Goal: Submit feedback/report problem: Submit feedback/report problem

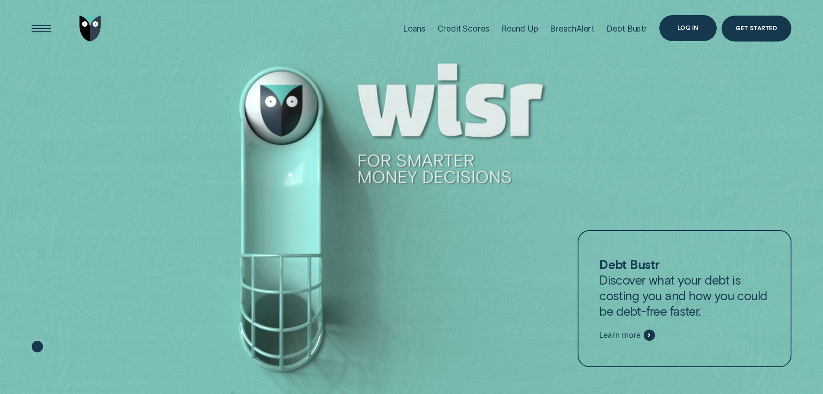
click at [690, 29] on div "Log in" at bounding box center [688, 27] width 21 height 5
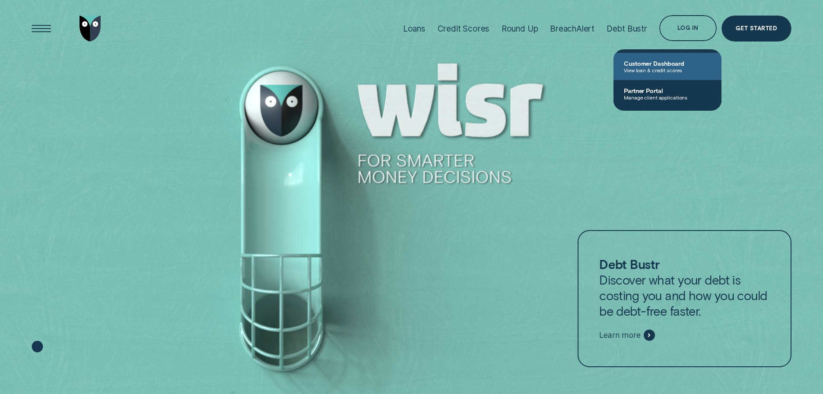
click at [651, 70] on span "View loan & credit scores" at bounding box center [667, 70] width 87 height 6
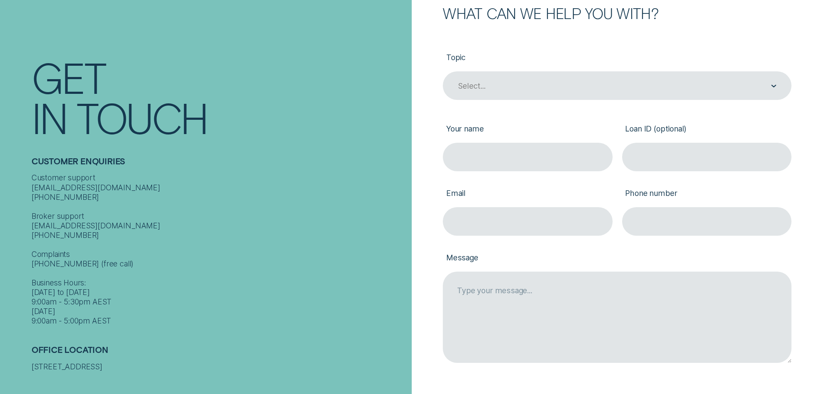
scroll to position [130, 0]
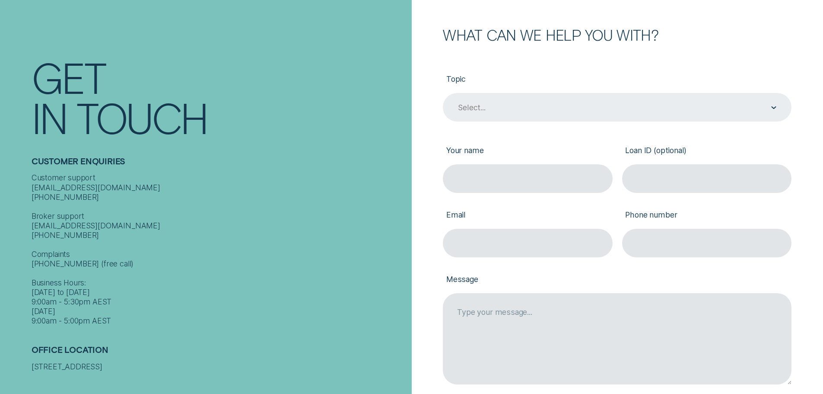
click at [523, 108] on div "Select..." at bounding box center [616, 107] width 319 height 11
click at [767, 111] on div "Select..." at bounding box center [616, 107] width 319 height 11
click at [769, 110] on div "Select..." at bounding box center [616, 107] width 319 height 11
click at [478, 117] on div "Select..." at bounding box center [617, 107] width 349 height 29
click at [483, 112] on div "Select..." at bounding box center [471, 108] width 27 height 10
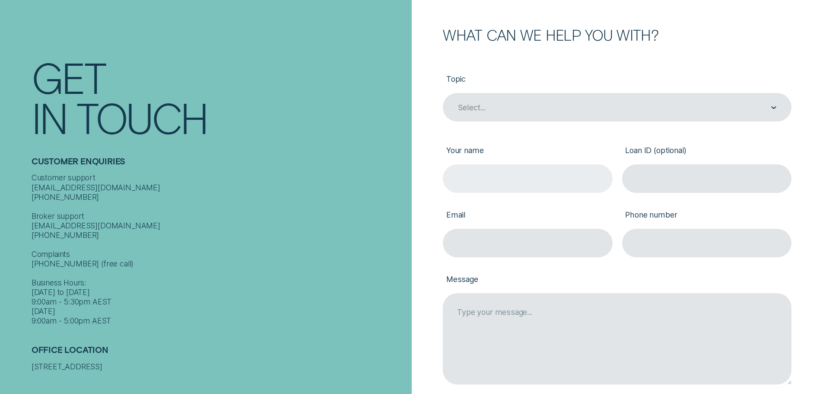
click at [538, 183] on input "Your name" at bounding box center [527, 178] width 169 height 29
type input "[PERSON_NAME] [PERSON_NAME] [PERSON_NAME]"
type input "[EMAIL_ADDRESS][DOMAIN_NAME]"
type input "0413764834"
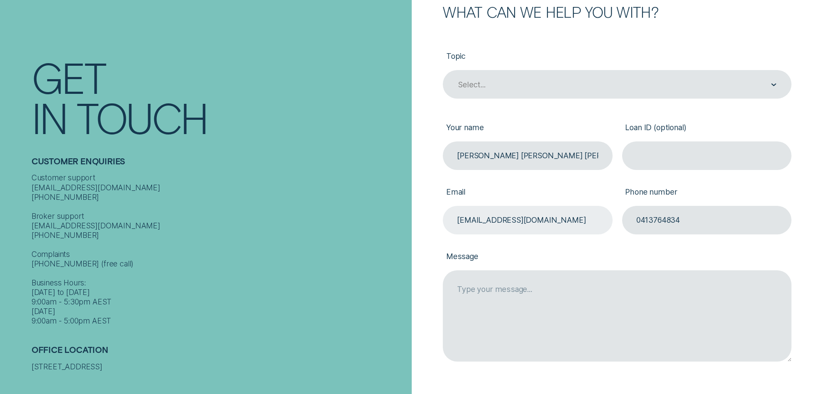
scroll to position [173, 0]
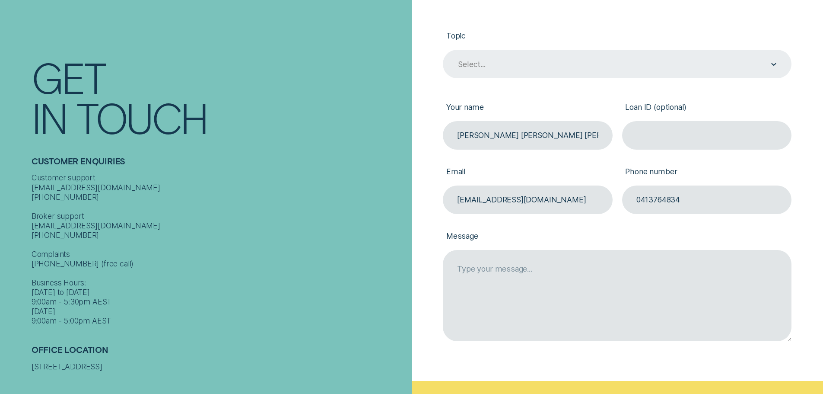
click at [477, 64] on div "Select..." at bounding box center [471, 65] width 27 height 10
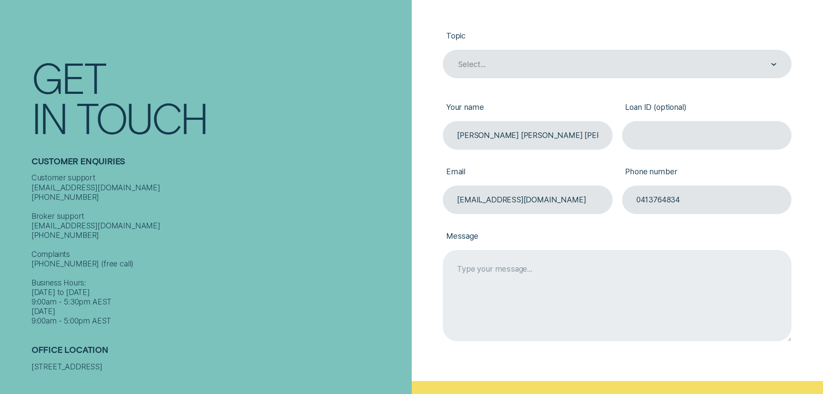
click at [485, 273] on textarea "Message" at bounding box center [617, 296] width 349 height 92
type textarea "l"
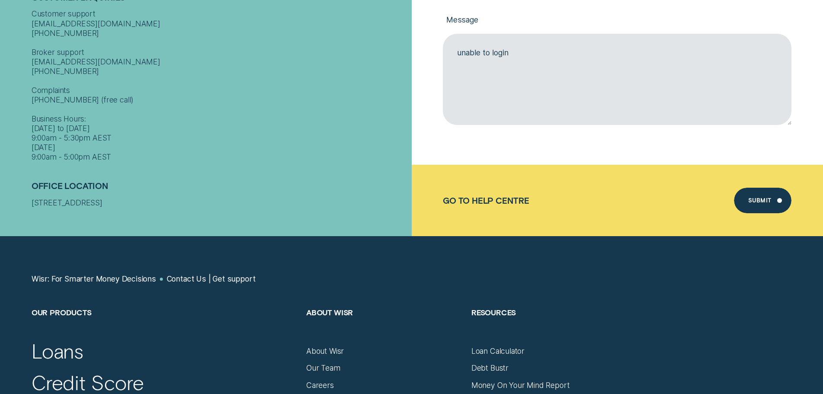
type textarea "unable to login"
click at [762, 204] on div "Submit" at bounding box center [759, 201] width 23 height 5
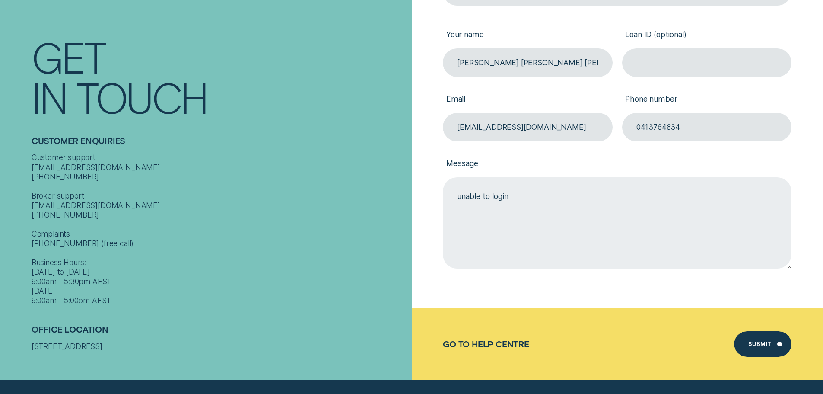
scroll to position [79, 0]
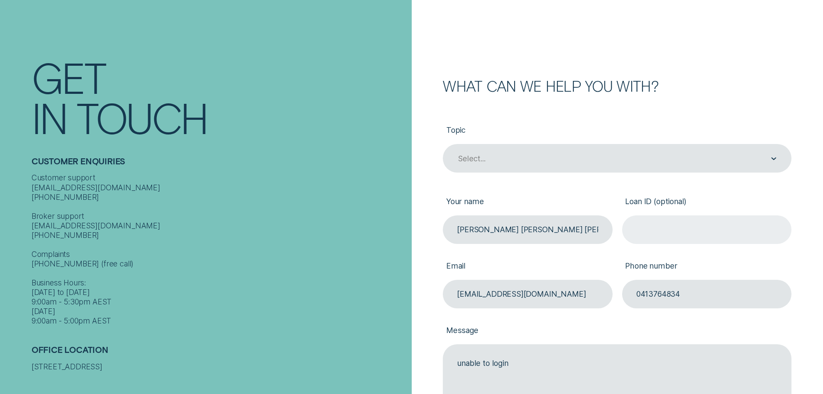
click at [673, 237] on input "Loan ID (optional)" at bounding box center [706, 229] width 169 height 29
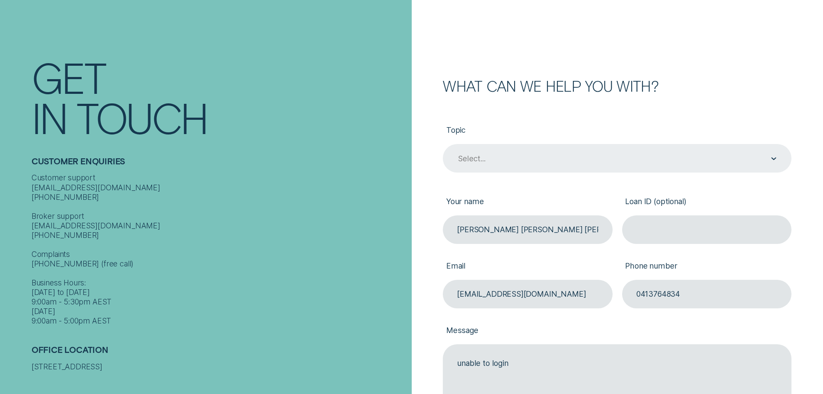
click at [515, 154] on div "Select..." at bounding box center [617, 158] width 349 height 29
